Goal: Information Seeking & Learning: Learn about a topic

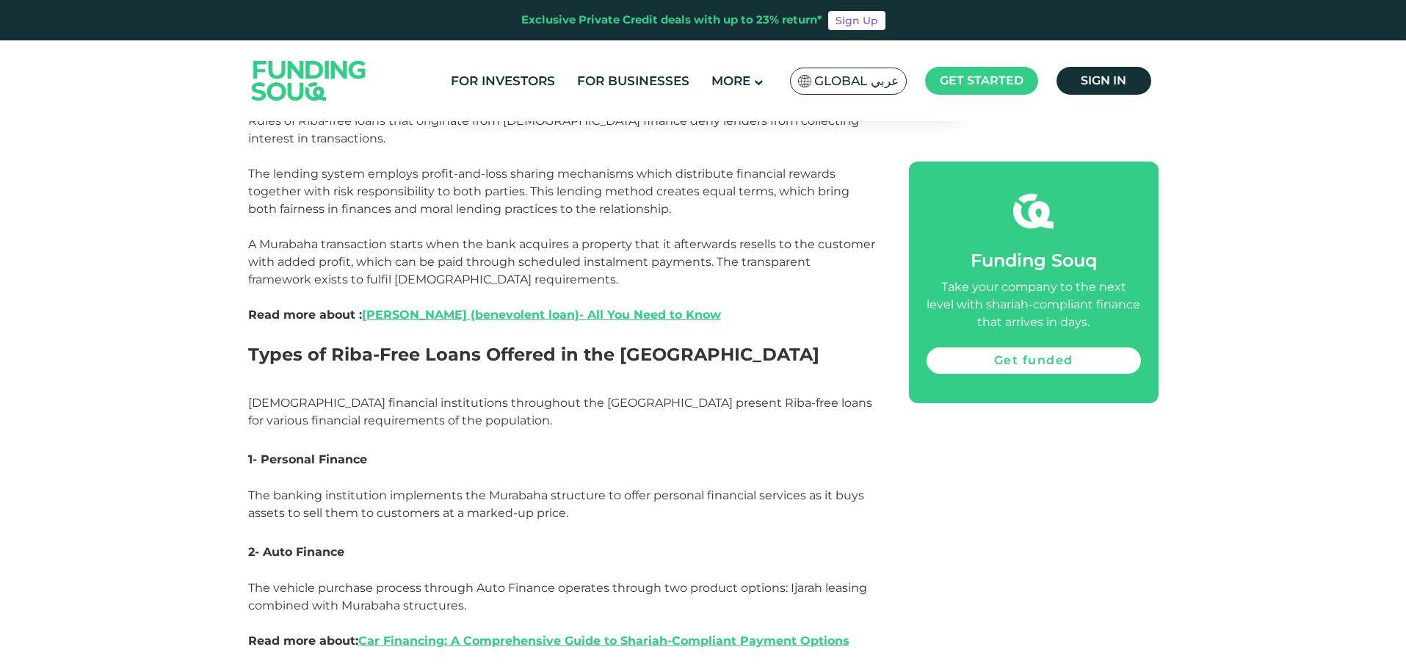
scroll to position [1395, 0]
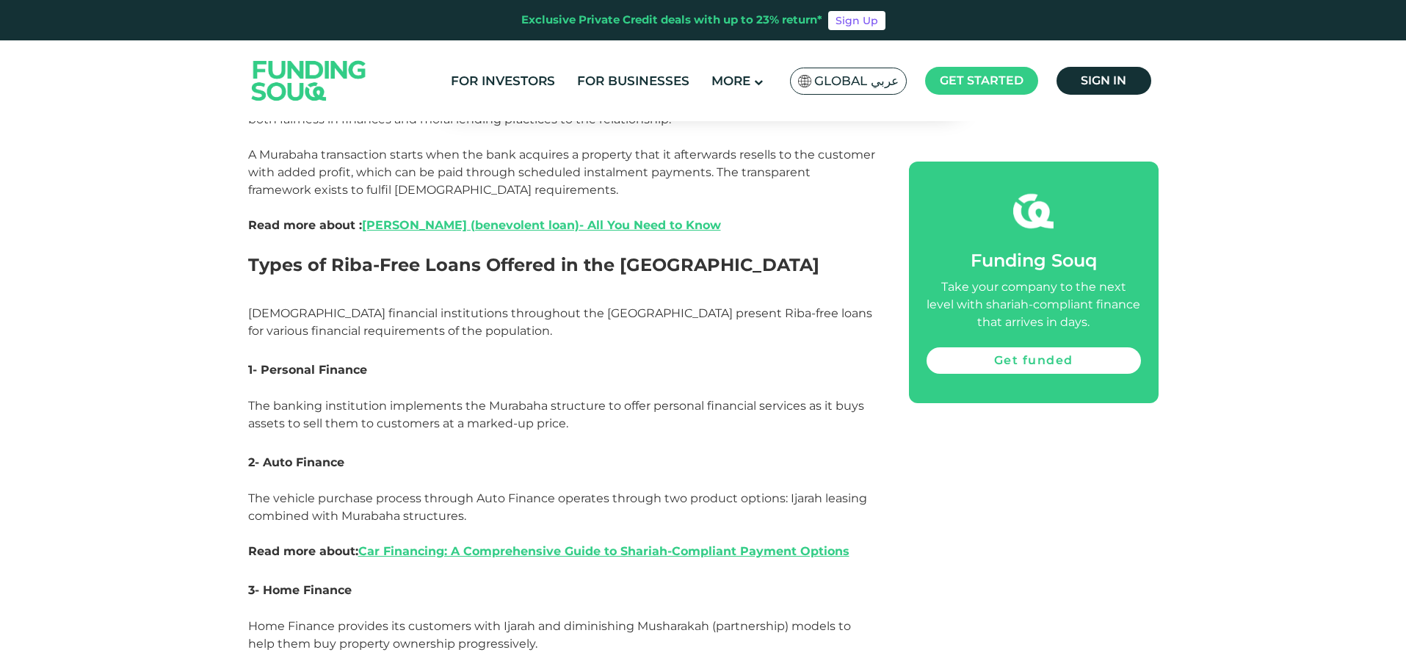
click at [318, 363] on span "1- Personal Finance" at bounding box center [307, 370] width 119 height 14
drag, startPoint x: 262, startPoint y: 348, endPoint x: 366, endPoint y: 351, distance: 103.6
click at [366, 363] on span "1- Personal Finance" at bounding box center [307, 370] width 119 height 14
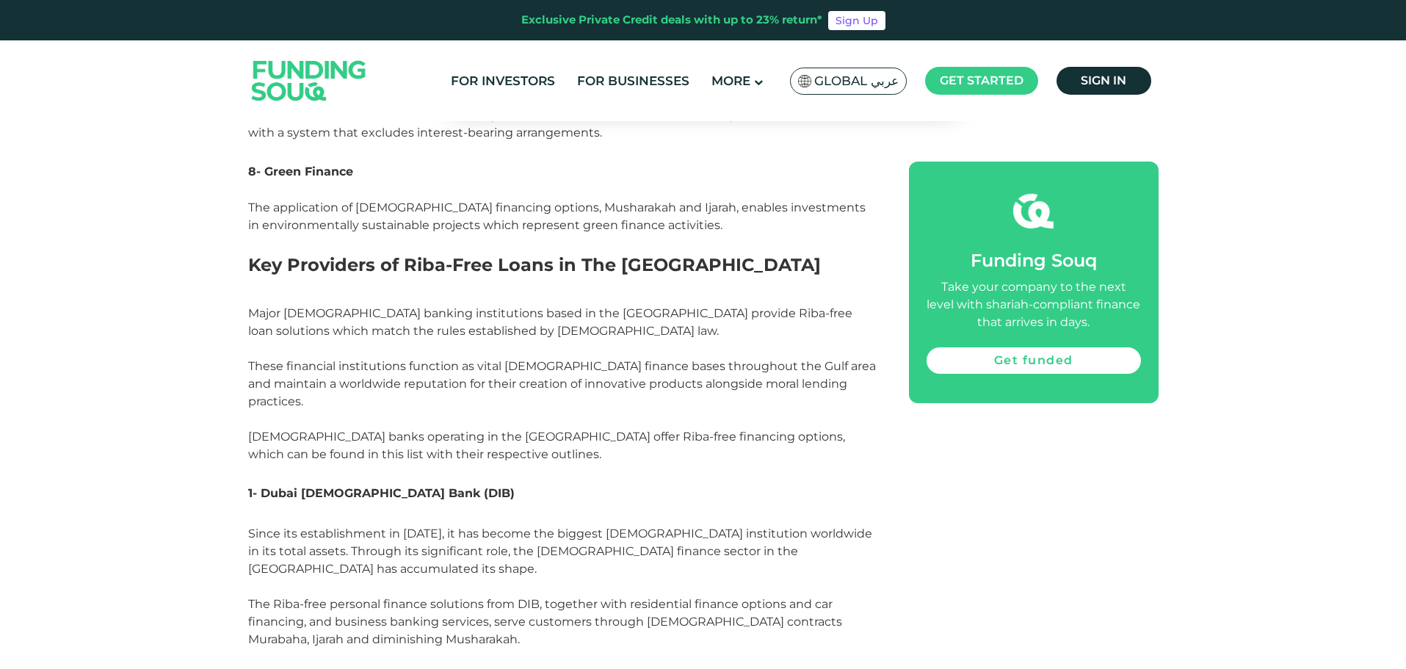
scroll to position [2350, 0]
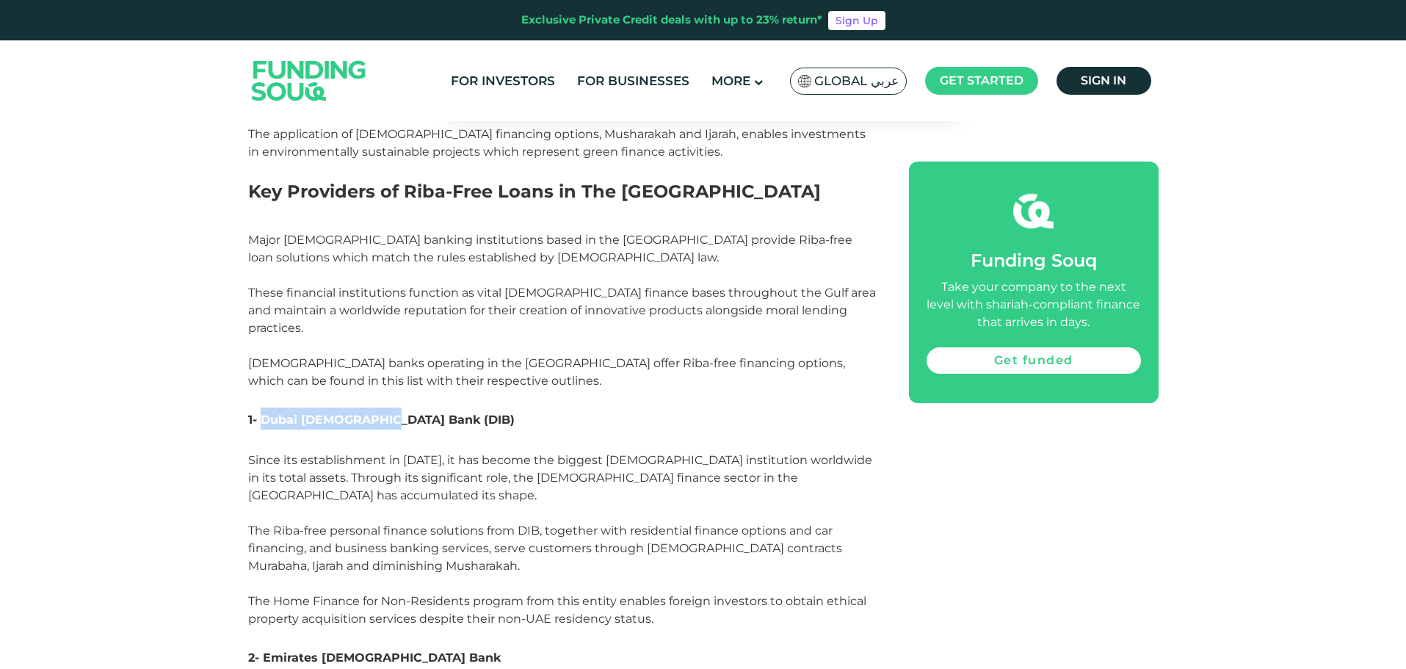
drag, startPoint x: 262, startPoint y: 381, endPoint x: 378, endPoint y: 383, distance: 116.0
click at [378, 413] on span "1- Dubai [DEMOGRAPHIC_DATA] Bank (DIB)" at bounding box center [381, 420] width 267 height 14
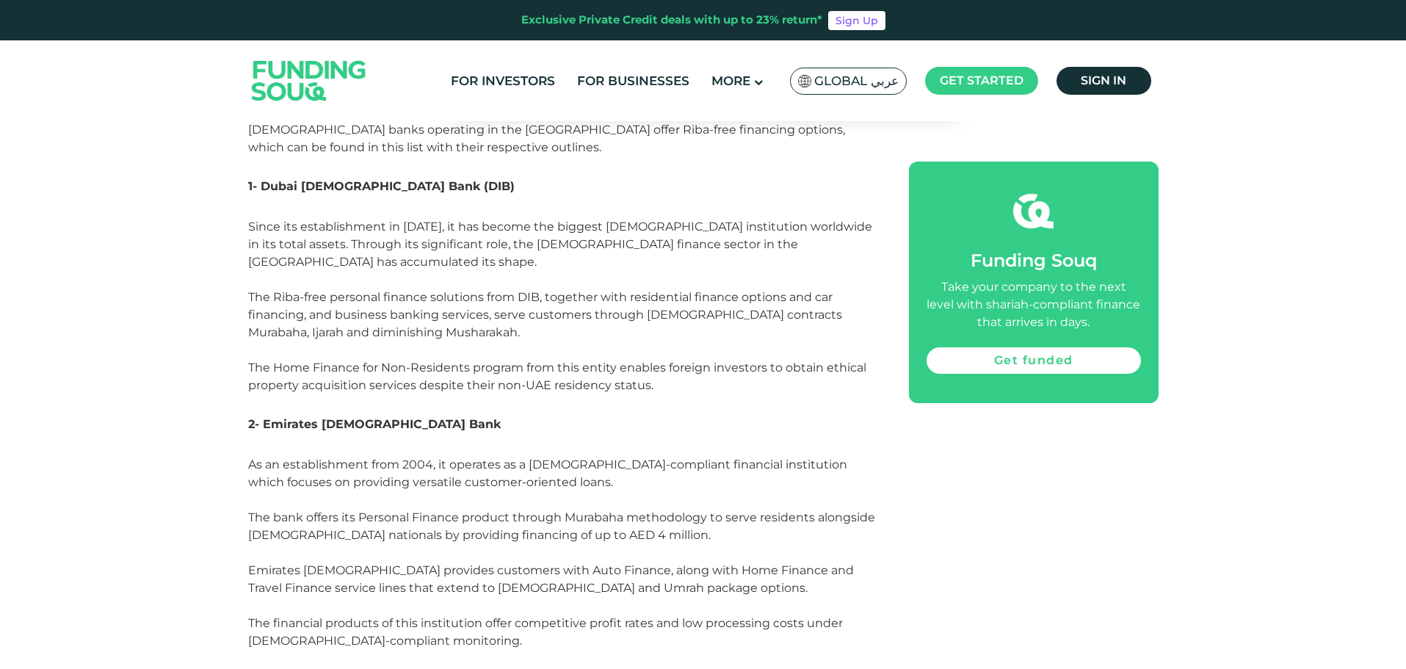
scroll to position [2644, 0]
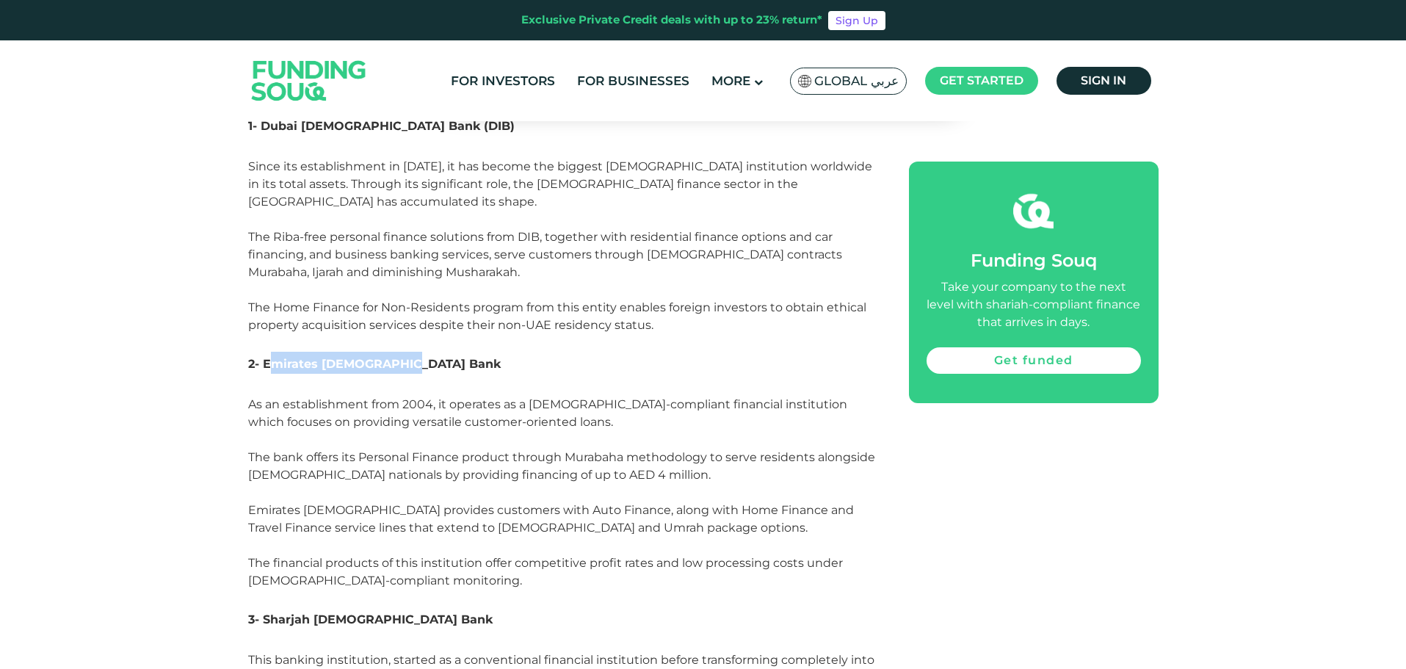
drag, startPoint x: 267, startPoint y: 311, endPoint x: 405, endPoint y: 311, distance: 138.8
click at [405, 352] on h3 "2- Emirates [DEMOGRAPHIC_DATA] Bank" at bounding box center [562, 374] width 628 height 44
click at [297, 357] on span "2- Emirates [DEMOGRAPHIC_DATA] Bank" at bounding box center [374, 364] width 253 height 14
drag, startPoint x: 264, startPoint y: 311, endPoint x: 400, endPoint y: 311, distance: 136.6
click at [400, 352] on h3 "2- Emirates [DEMOGRAPHIC_DATA] Bank" at bounding box center [562, 374] width 628 height 44
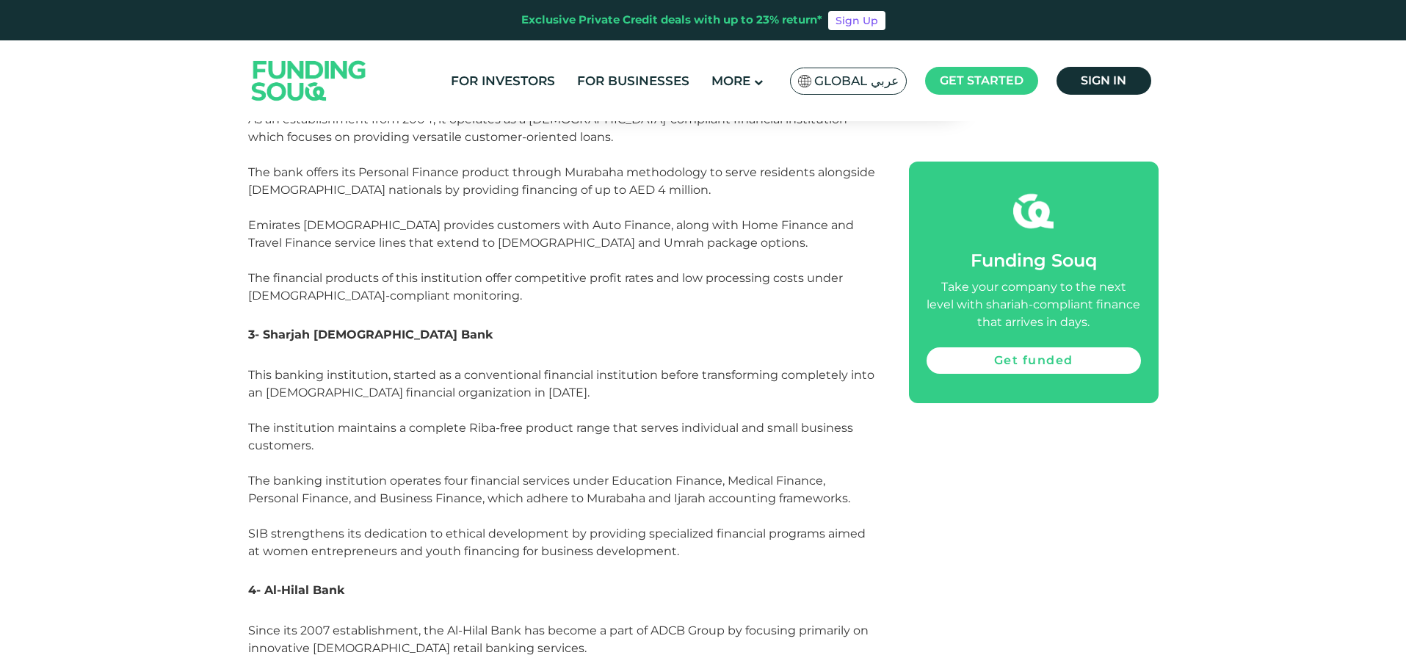
scroll to position [3011, 0]
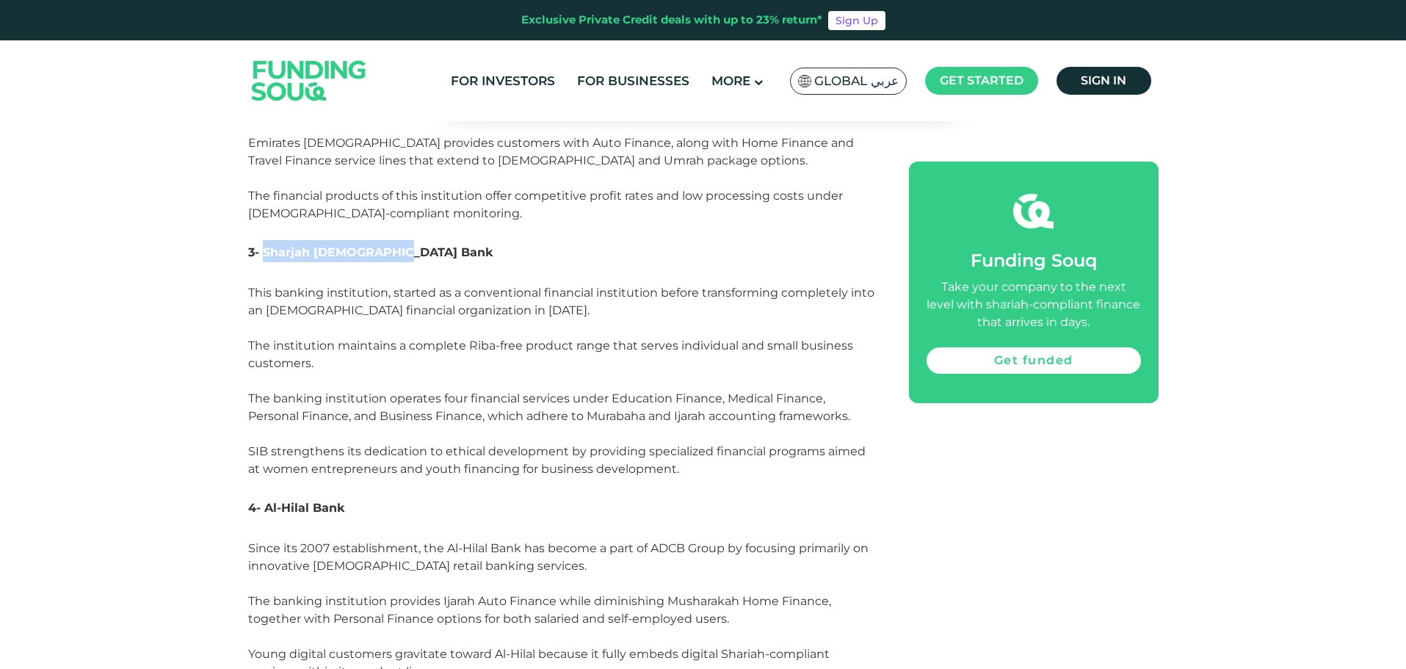
drag, startPoint x: 264, startPoint y: 198, endPoint x: 394, endPoint y: 199, distance: 129.2
click at [394, 240] on h3 "3- Sharjah [DEMOGRAPHIC_DATA] Bank" at bounding box center [562, 262] width 628 height 44
drag, startPoint x: 264, startPoint y: 455, endPoint x: 341, endPoint y: 457, distance: 77.9
click at [341, 501] on span "4- Al-Hilal Bank" at bounding box center [296, 508] width 96 height 14
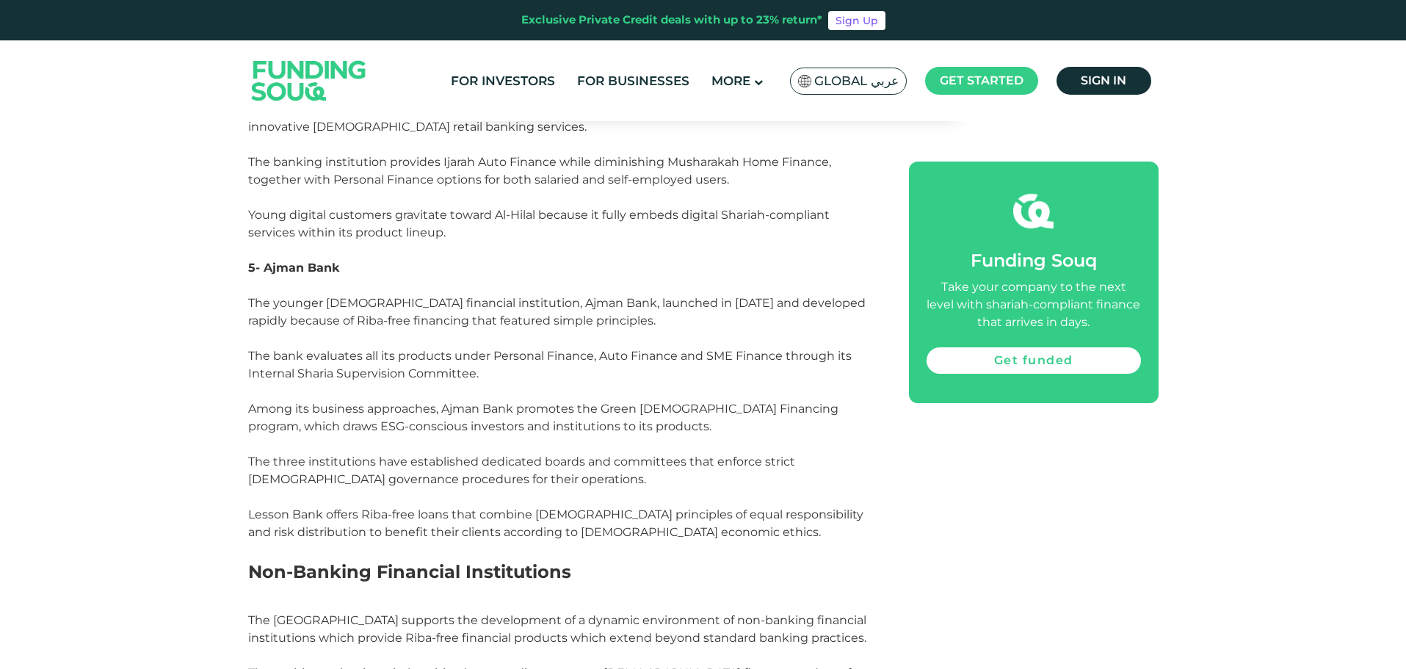
scroll to position [3451, 0]
drag, startPoint x: 264, startPoint y: 210, endPoint x: 337, endPoint y: 212, distance: 73.5
click at [337, 259] on span "5- Ajman Bank" at bounding box center [293, 266] width 91 height 14
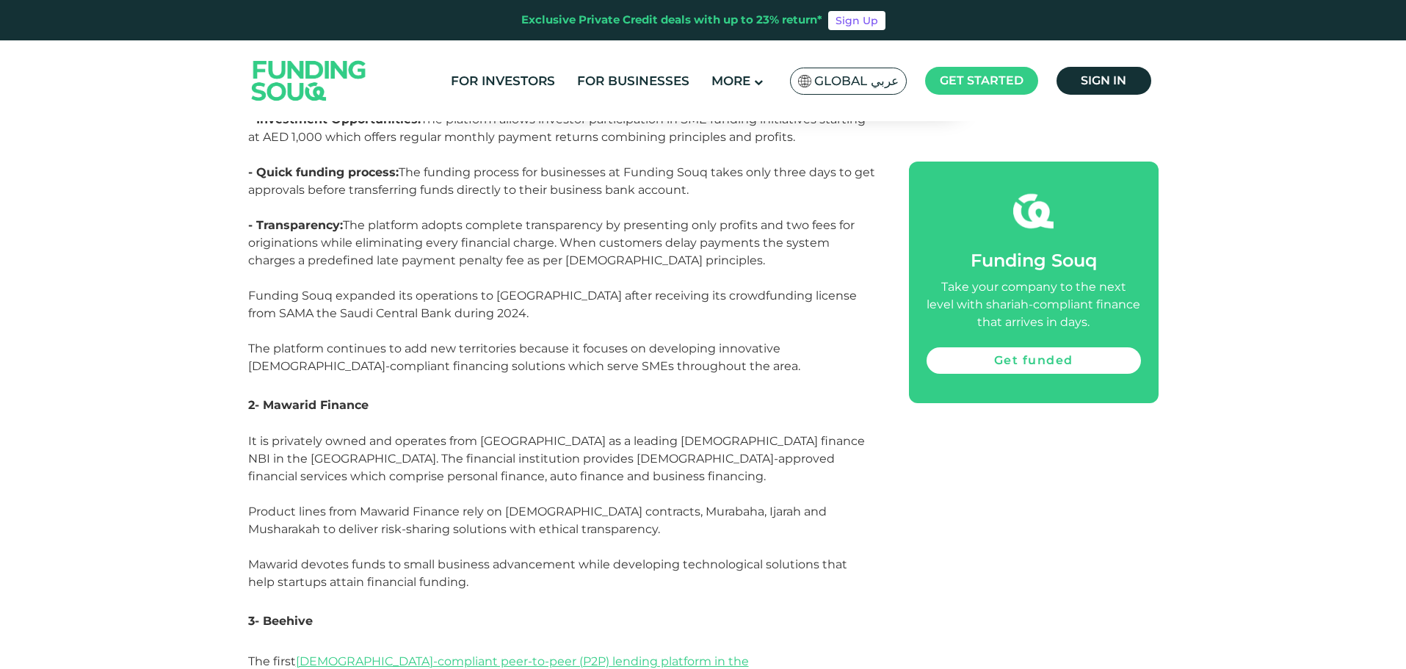
scroll to position [4479, 0]
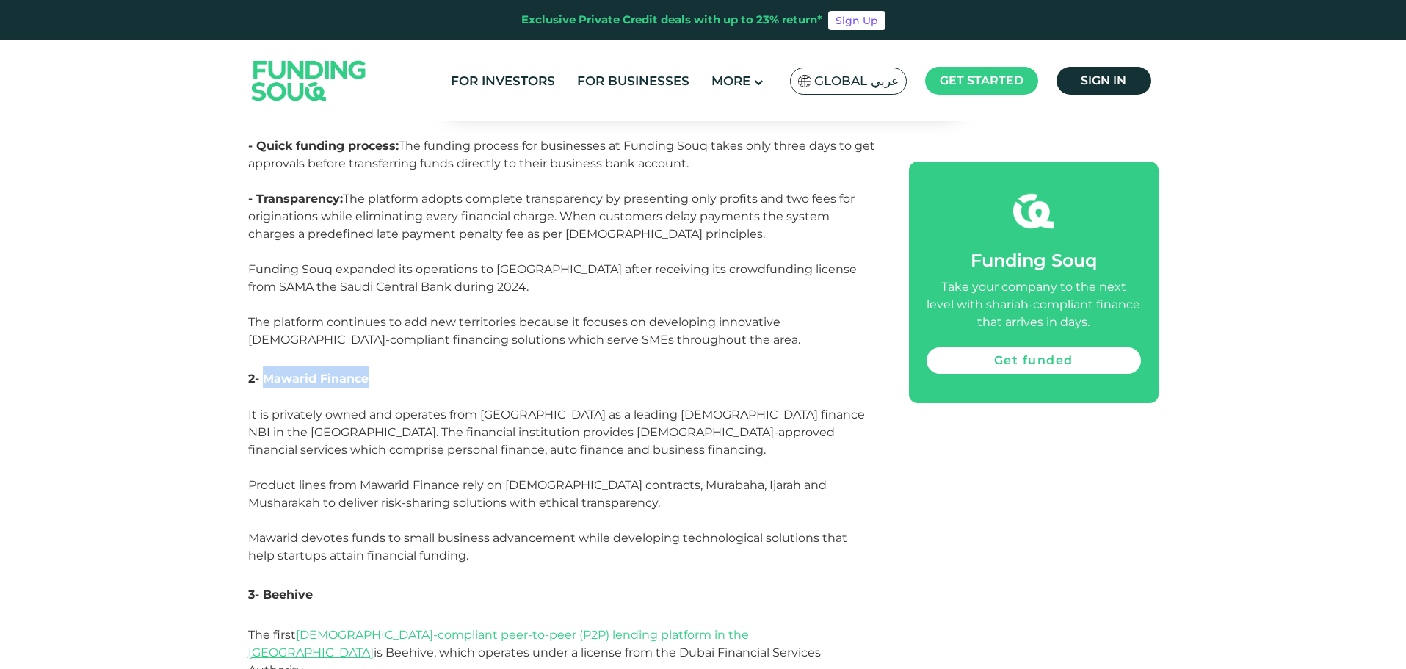
drag, startPoint x: 264, startPoint y: 286, endPoint x: 374, endPoint y: 288, distance: 109.4
click at [374, 366] on h3 "2- Mawarid Finance" at bounding box center [562, 377] width 628 height 22
click at [190, 398] on div "Home Blog Business Financing 1" at bounding box center [703, 50] width 1406 height 8795
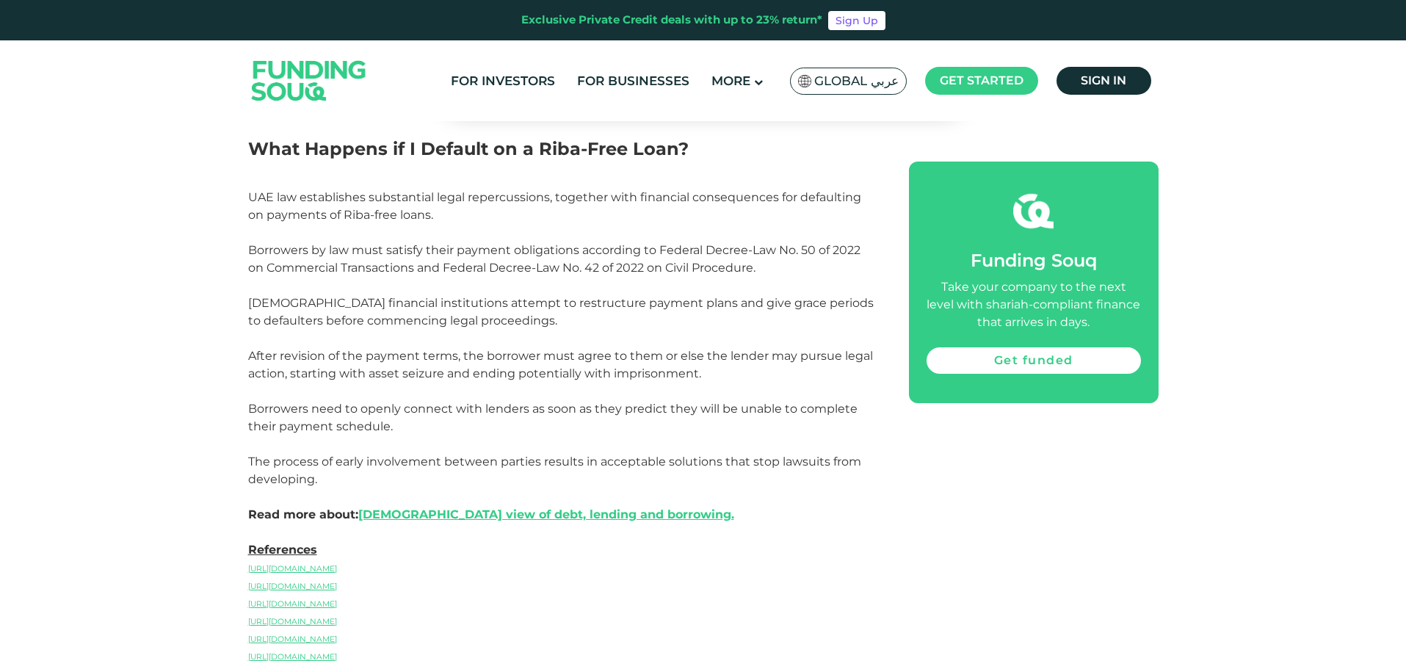
scroll to position [7490, 0]
